Goal: Task Accomplishment & Management: Complete application form

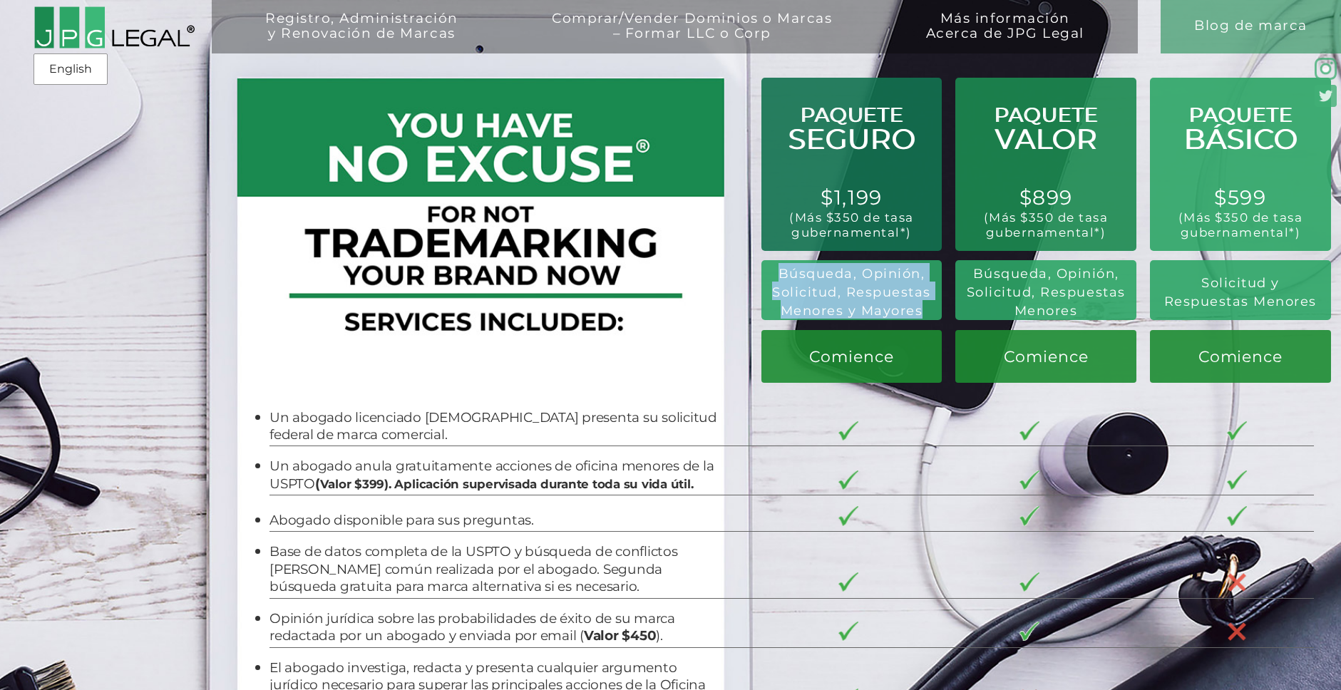
drag, startPoint x: 780, startPoint y: 274, endPoint x: 922, endPoint y: 312, distance: 147.1
click at [922, 312] on span "Búsqueda, Opinión, Solicitud, Respuestas Menores y Mayores" at bounding box center [851, 292] width 159 height 53
click at [922, 313] on span "Búsqueda, Opinión, Solicitud, Respuestas Menores y Mayores" at bounding box center [851, 292] width 159 height 53
drag, startPoint x: 921, startPoint y: 312, endPoint x: 776, endPoint y: 269, distance: 151.0
click at [776, 269] on h2 "Búsqueda, Opinión, Solicitud, Respuestas Menores y Mayores" at bounding box center [852, 291] width 165 height 56
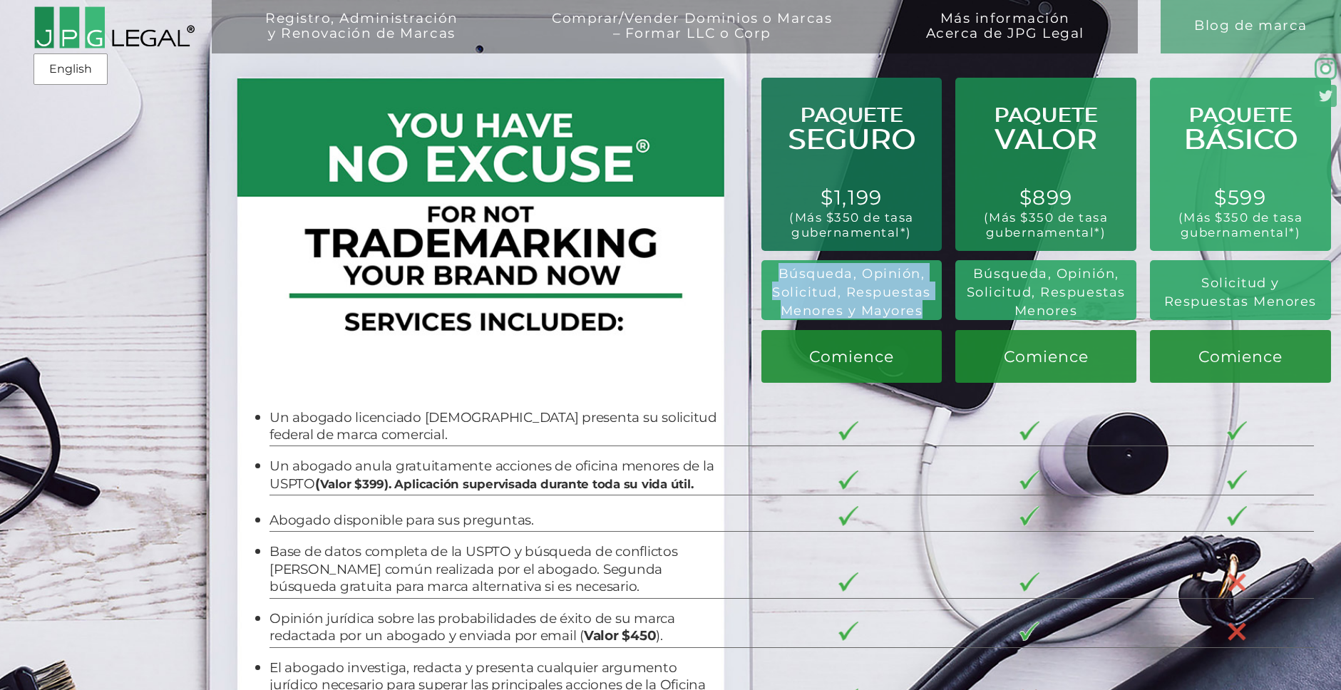
click at [777, 270] on h2 "Búsqueda, Opinión, Solicitud, Respuestas Menores y Mayores" at bounding box center [852, 291] width 165 height 56
drag, startPoint x: 780, startPoint y: 271, endPoint x: 914, endPoint y: 323, distance: 143.8
click at [914, 323] on div "PAQUETE SEGURO - $1,199 (Más $350 de tasa gubernamental*) Búsqueda, Opinión, So…" at bounding box center [852, 230] width 188 height 305
click at [834, 199] on div "Registro, Administración y Renovación de Marcas Solicitar Registro de Marca Bús…" at bounding box center [670, 121] width 1341 height 242
drag, startPoint x: 822, startPoint y: 196, endPoint x: 874, endPoint y: 203, distance: 51.7
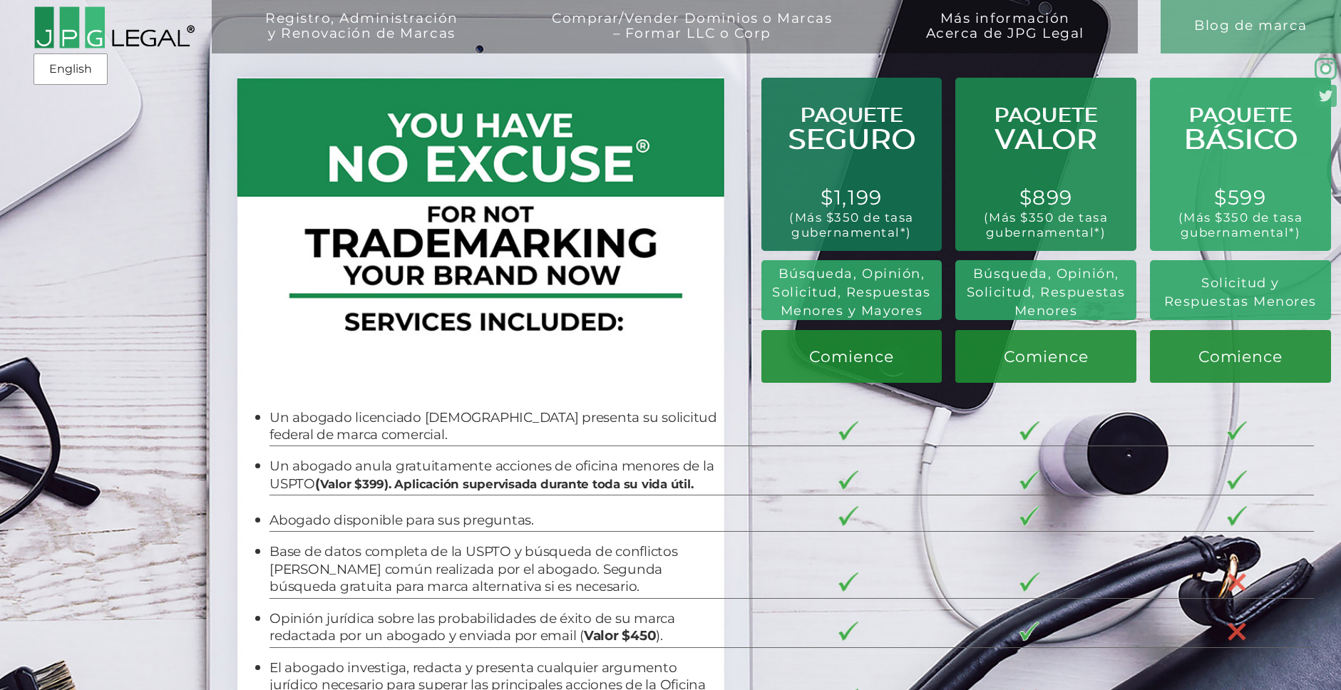
click at [874, 203] on div "Registro, Administración y Renovación de Marcas Solicitar Registro de Marca Bús…" at bounding box center [670, 121] width 1341 height 242
click at [847, 199] on div "Registro, Administración y Renovación de Marcas Solicitar Registro de Marca Bús…" at bounding box center [670, 121] width 1341 height 242
drag, startPoint x: 779, startPoint y: 275, endPoint x: 931, endPoint y: 307, distance: 155.4
click at [931, 307] on h2 "Búsqueda, Opinión, Solicitud, Respuestas Menores y Mayores" at bounding box center [852, 291] width 165 height 56
